Goal: Information Seeking & Learning: Understand process/instructions

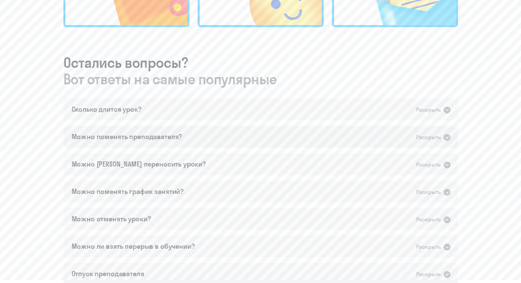
scroll to position [377, 0]
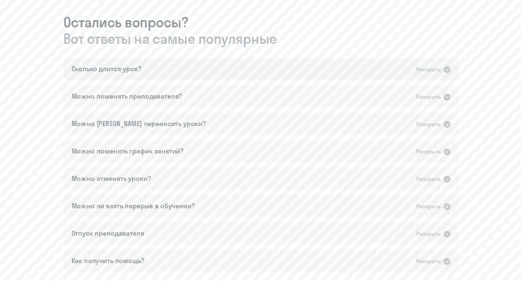
click at [185, 63] on div "Сколько длится урок? Раскрыть" at bounding box center [260, 69] width 395 height 22
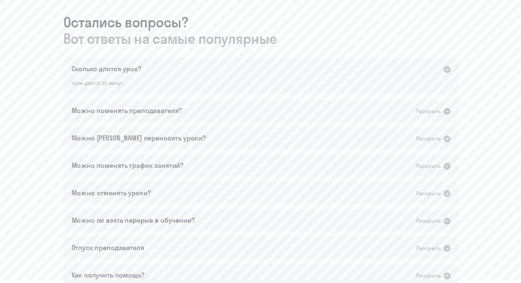
click at [247, 70] on div "Сколько длится урок? Раскрыть" at bounding box center [260, 69] width 395 height 22
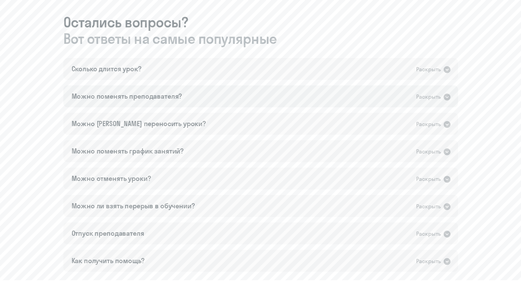
click at [220, 98] on div "Можно поменять преподавателя? Раскрыть" at bounding box center [260, 96] width 395 height 22
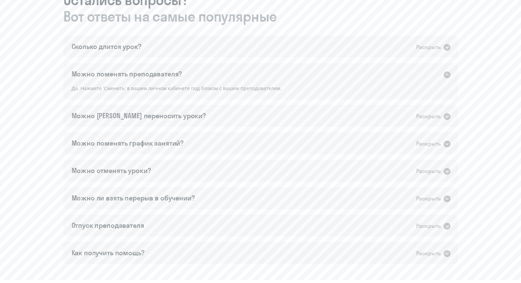
scroll to position [411, 0]
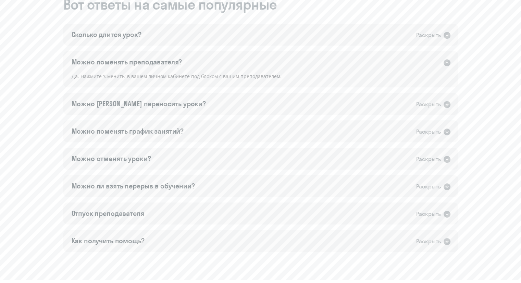
click at [219, 76] on div "Да. Нажмите 'Сменить' в вашем личном кабинете под блоком с вашим преподавателем." at bounding box center [260, 79] width 395 height 15
click at [446, 62] on icon at bounding box center [447, 62] width 7 height 7
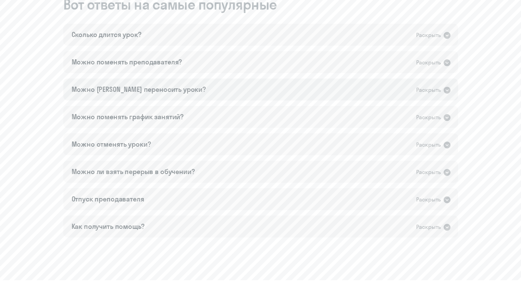
click at [417, 88] on div "Раскрыть" at bounding box center [429, 90] width 25 height 9
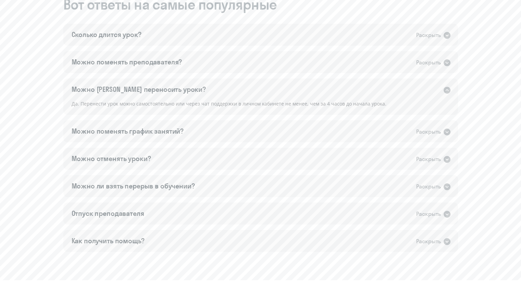
scroll to position [446, 0]
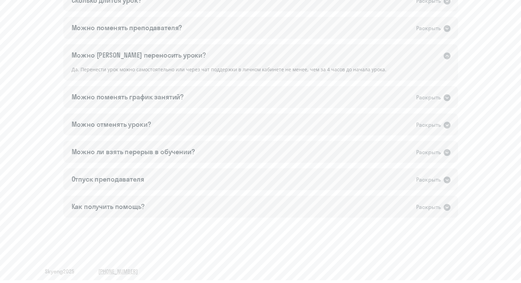
drag, startPoint x: 388, startPoint y: 70, endPoint x: 395, endPoint y: 69, distance: 6.6
click at [387, 70] on div "Да. Перенести урок можно самостоятельно или через чат поддержки в личном кабине…" at bounding box center [260, 72] width 395 height 15
click at [450, 56] on icon at bounding box center [447, 55] width 7 height 7
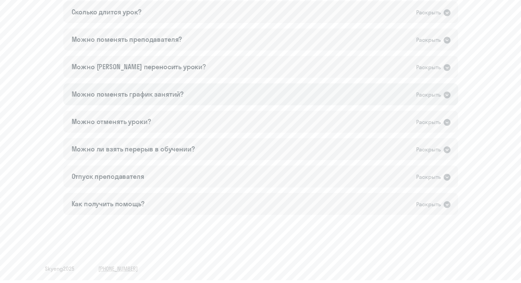
click at [350, 99] on div "Можно поменять график занятий? Раскрыть" at bounding box center [260, 94] width 395 height 22
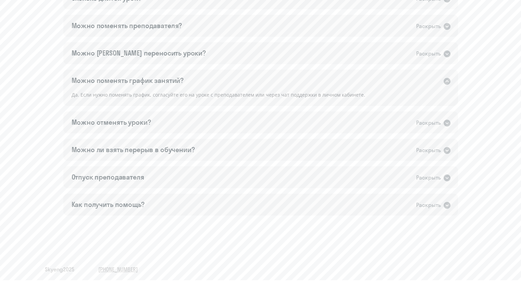
scroll to position [448, 0]
click at [444, 79] on icon at bounding box center [447, 80] width 7 height 7
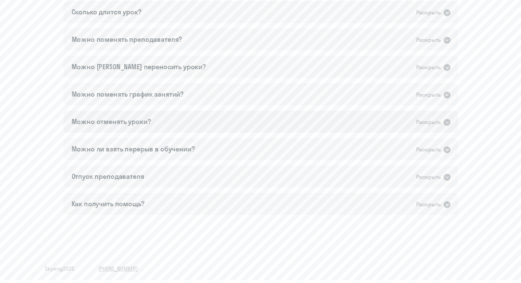
click at [425, 123] on div "Раскрыть" at bounding box center [429, 122] width 25 height 9
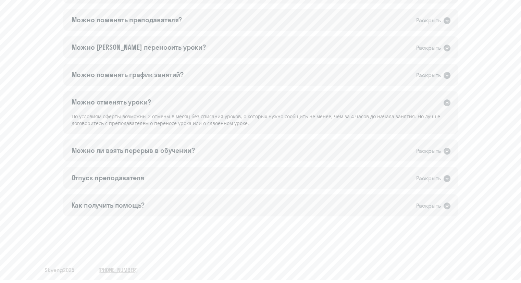
scroll to position [455, 0]
click at [445, 102] on icon at bounding box center [447, 101] width 7 height 7
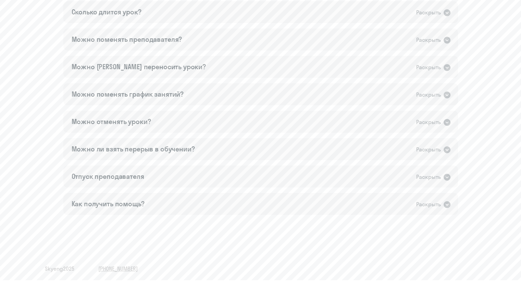
scroll to position [434, 0]
click at [441, 148] on div "Раскрыть" at bounding box center [429, 149] width 25 height 9
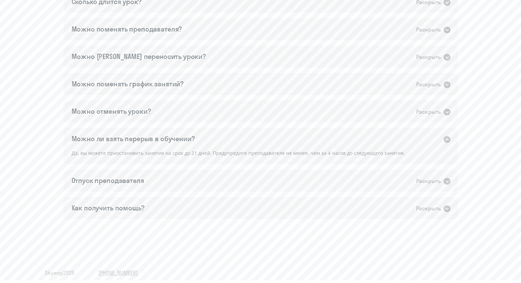
scroll to position [448, 0]
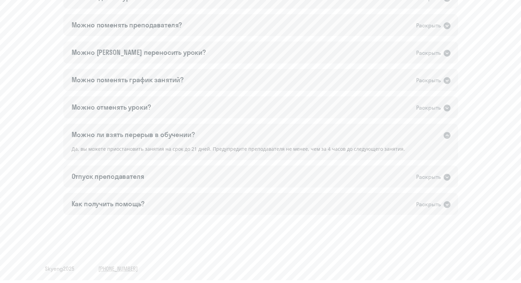
click at [441, 148] on div "Да, вы можете приостановить занятия на срок до 21 дней. Предупредите преподават…" at bounding box center [260, 152] width 395 height 15
click at [423, 176] on div "Раскрыть" at bounding box center [429, 177] width 25 height 9
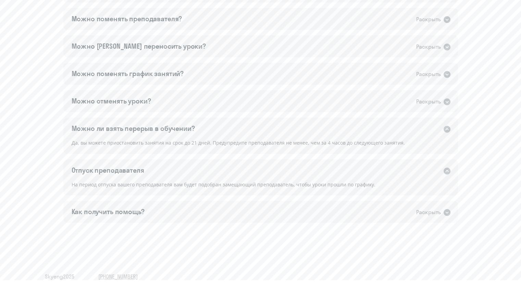
scroll to position [455, 0]
click at [436, 168] on div "Раскрыть" at bounding box center [429, 170] width 25 height 9
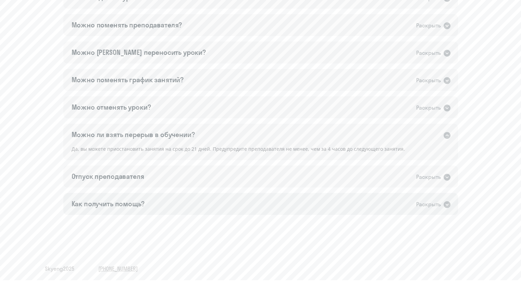
click at [429, 200] on div "Раскрыть" at bounding box center [434, 204] width 35 height 9
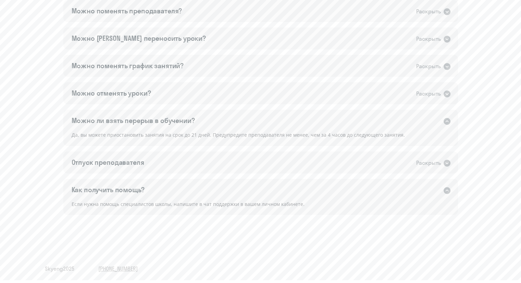
click at [426, 187] on div "Раскрыть" at bounding box center [429, 190] width 25 height 9
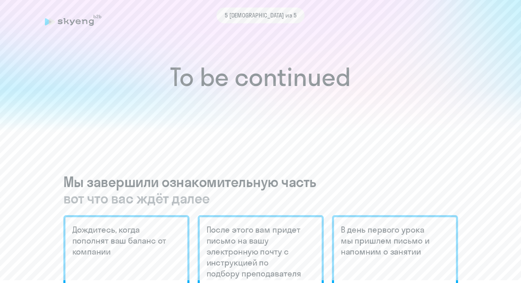
scroll to position [0, 0]
click at [64, 17] on div "5 [DEMOGRAPHIC_DATA] из 5" at bounding box center [261, 16] width 432 height 16
click at [63, 22] on div "5 [DEMOGRAPHIC_DATA] из 5" at bounding box center [261, 16] width 432 height 16
